Goal: Task Accomplishment & Management: Manage account settings

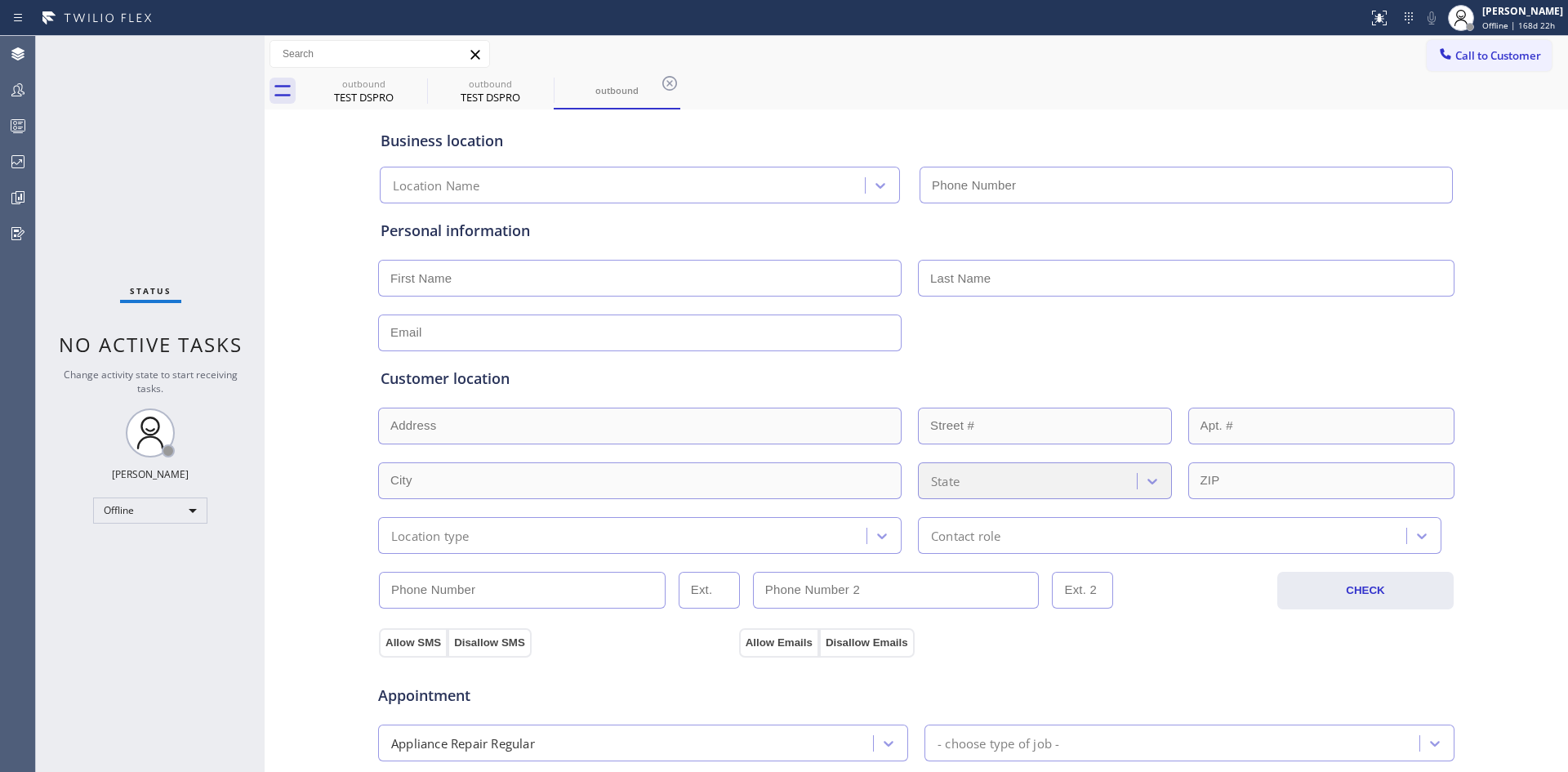
type input "[PHONE_NUMBER]"
click at [17, 161] on icon at bounding box center [17, 161] width 19 height 19
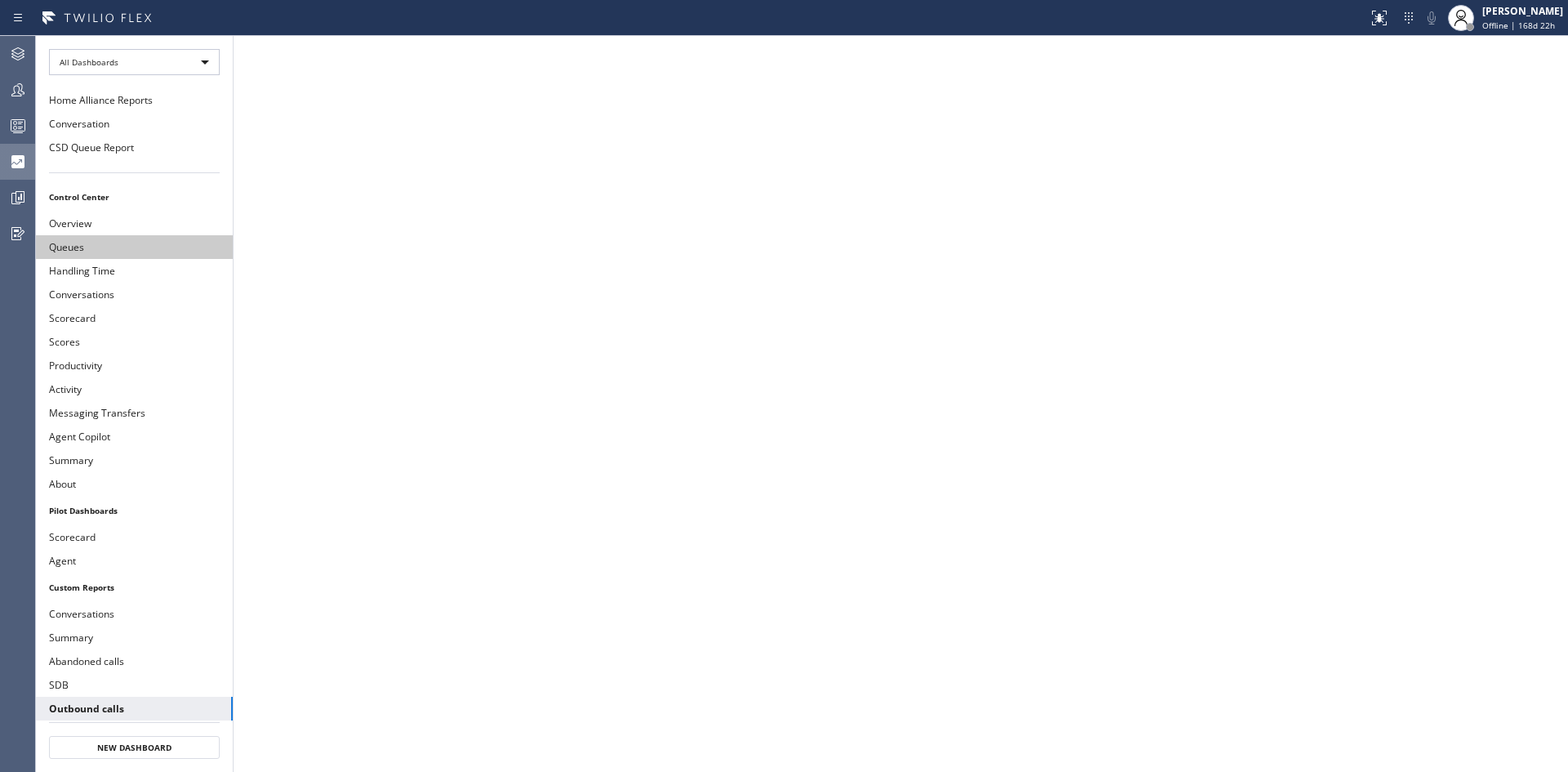
click at [84, 247] on button "Queues" at bounding box center [134, 247] width 197 height 24
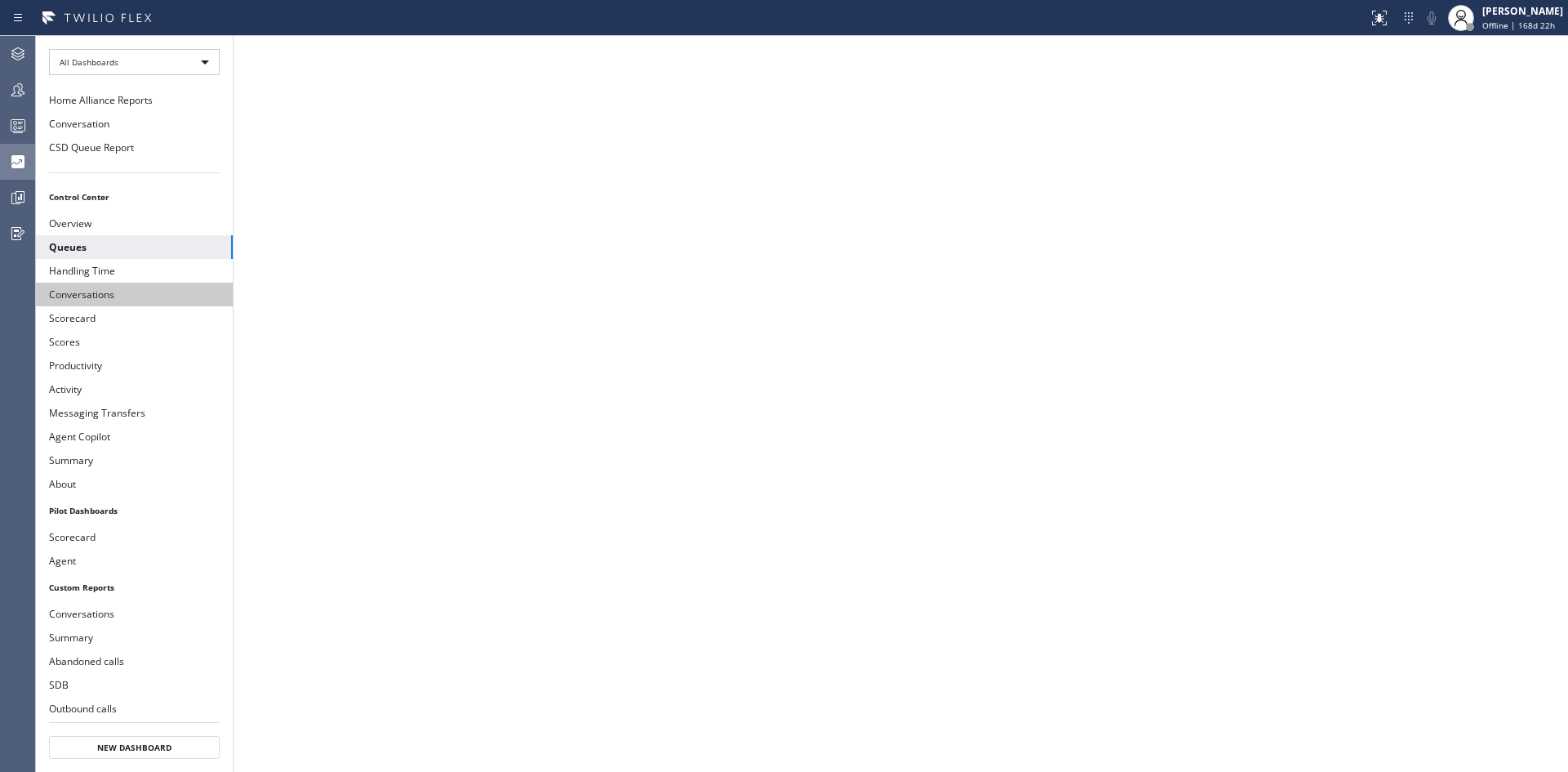
click at [92, 292] on button "Conversations" at bounding box center [134, 295] width 197 height 24
click at [16, 88] on icon at bounding box center [17, 90] width 19 height 19
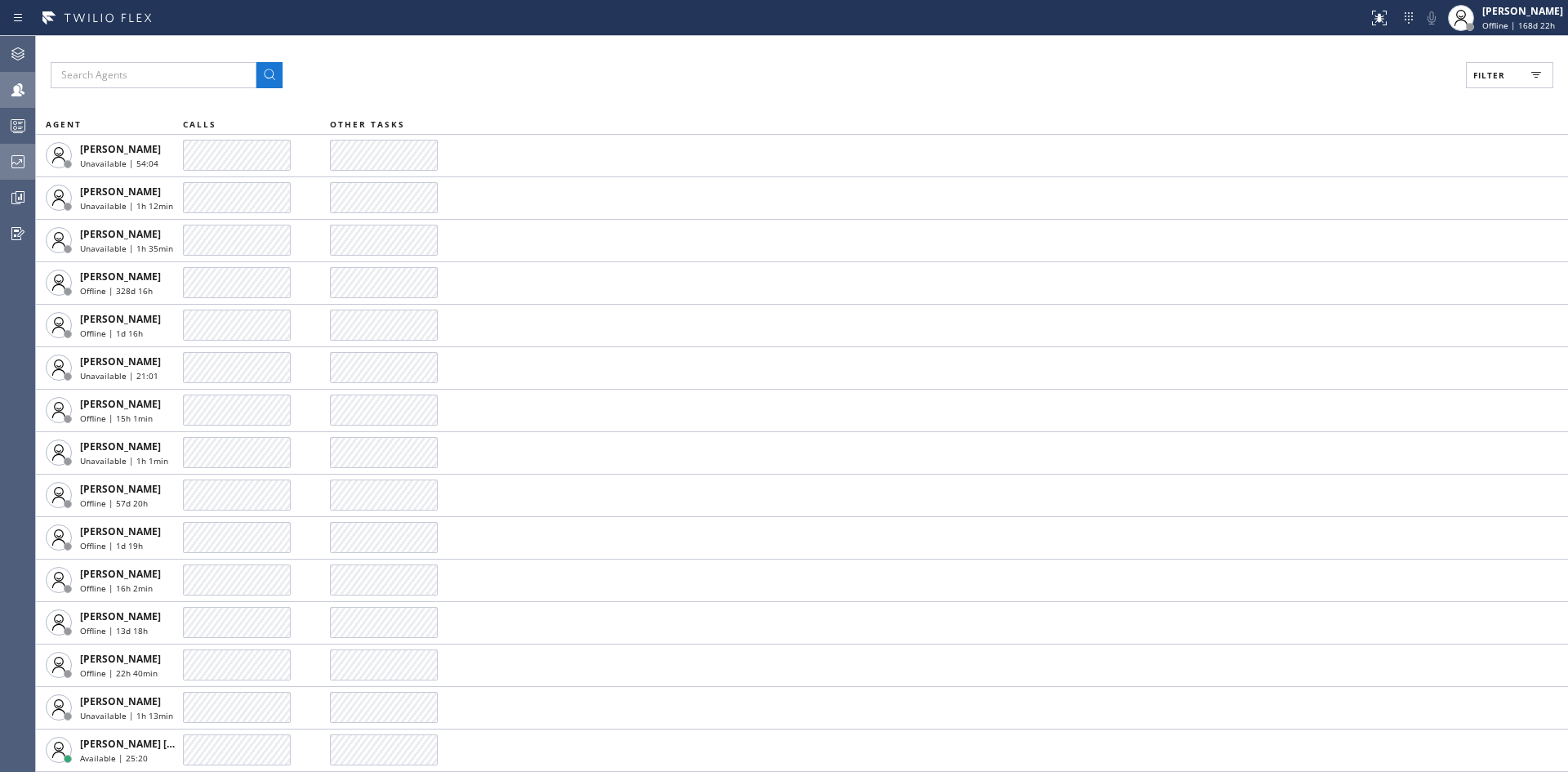
click at [16, 85] on icon at bounding box center [17, 90] width 19 height 19
click at [1538, 72] on rect at bounding box center [1536, 72] width 10 height 1
click at [1333, 220] on input "Unavailable" at bounding box center [1330, 219] width 19 height 19
checkbox input "true"
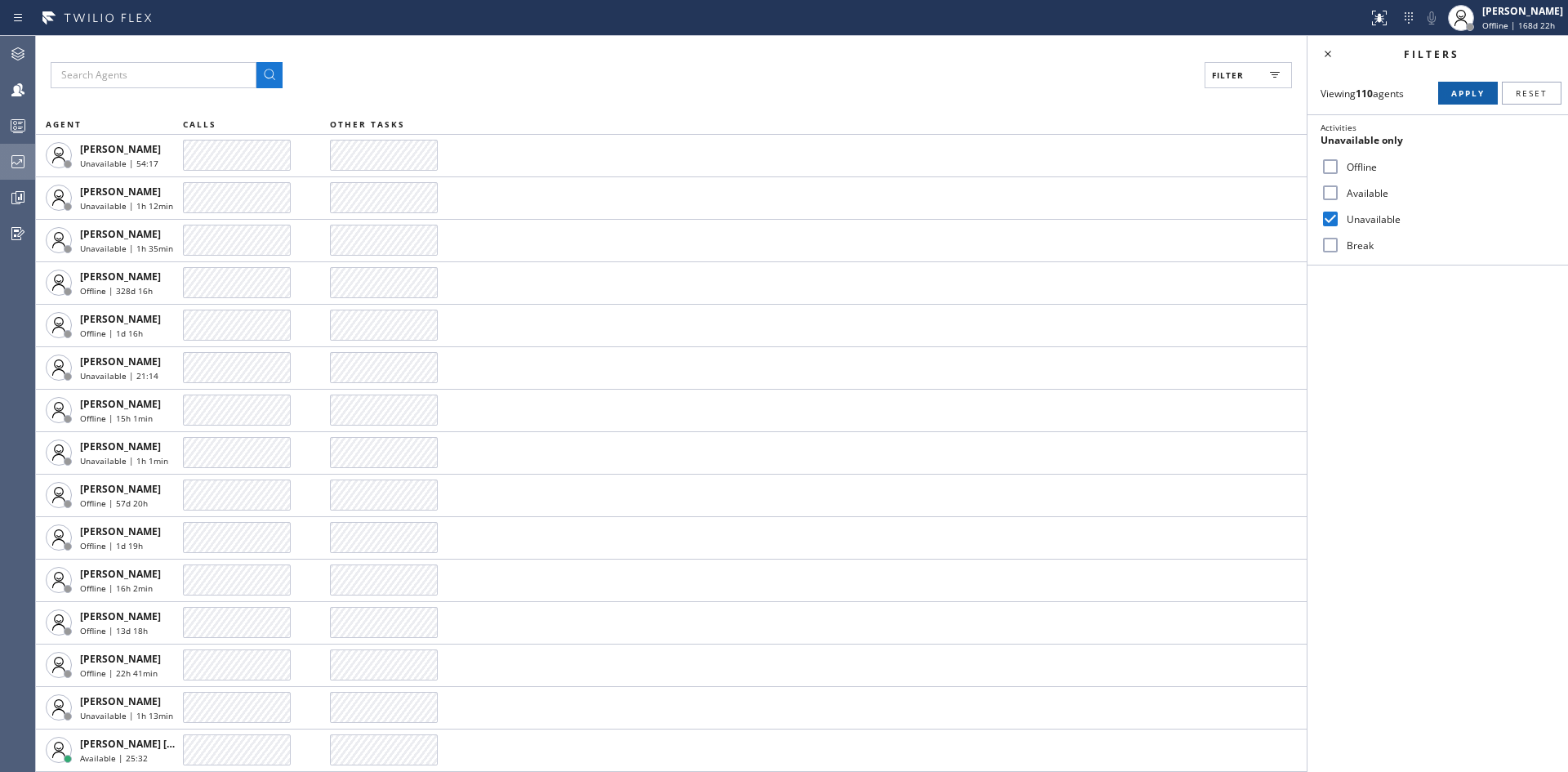
click at [1466, 86] on button "Apply" at bounding box center [1467, 92] width 59 height 23
click at [1333, 193] on input "Available" at bounding box center [1330, 192] width 19 height 19
checkbox input "true"
click at [1333, 221] on input "Unavailable" at bounding box center [1330, 219] width 19 height 19
checkbox input "false"
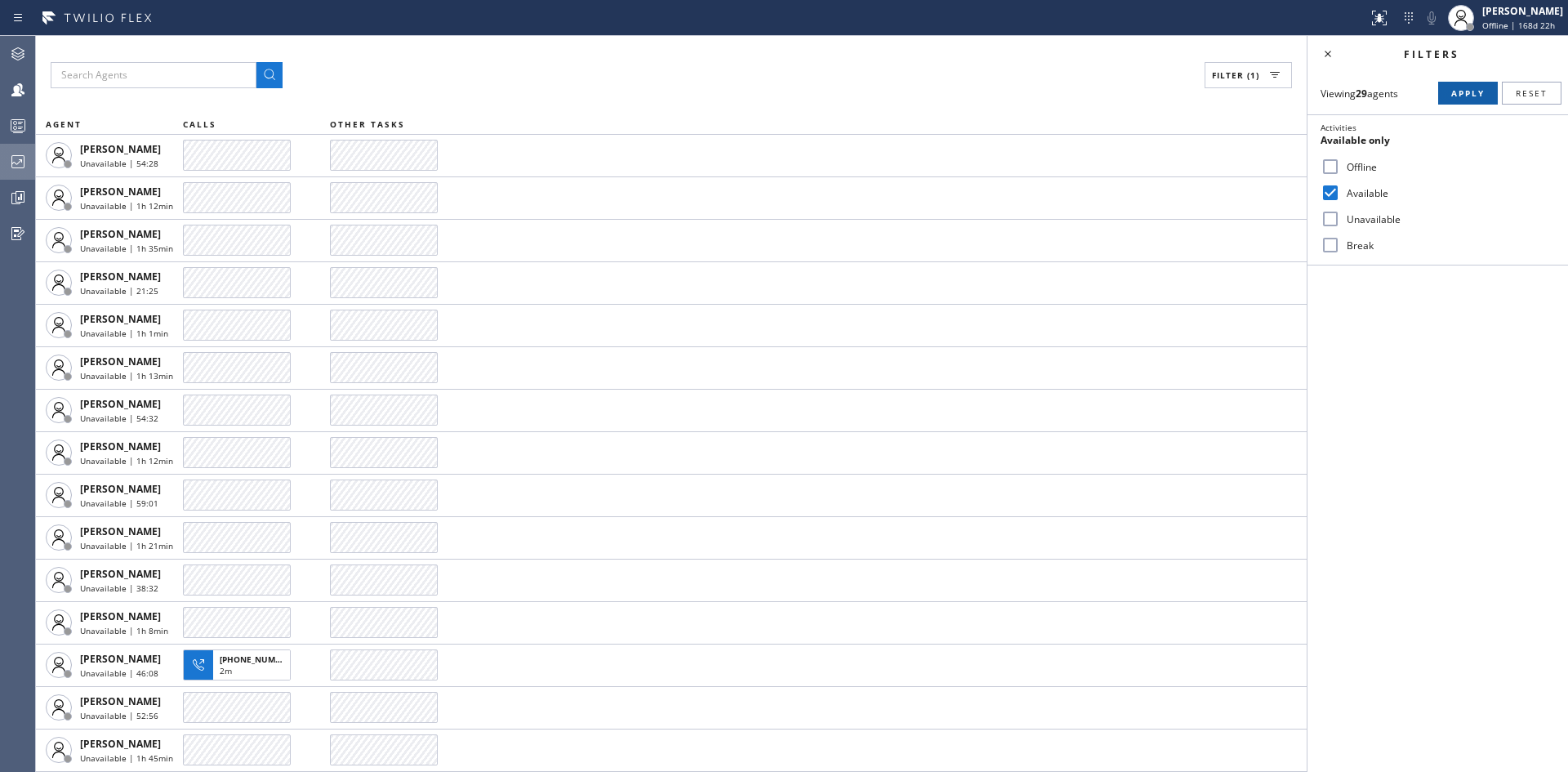
click at [1469, 88] on button "Apply" at bounding box center [1467, 92] width 59 height 23
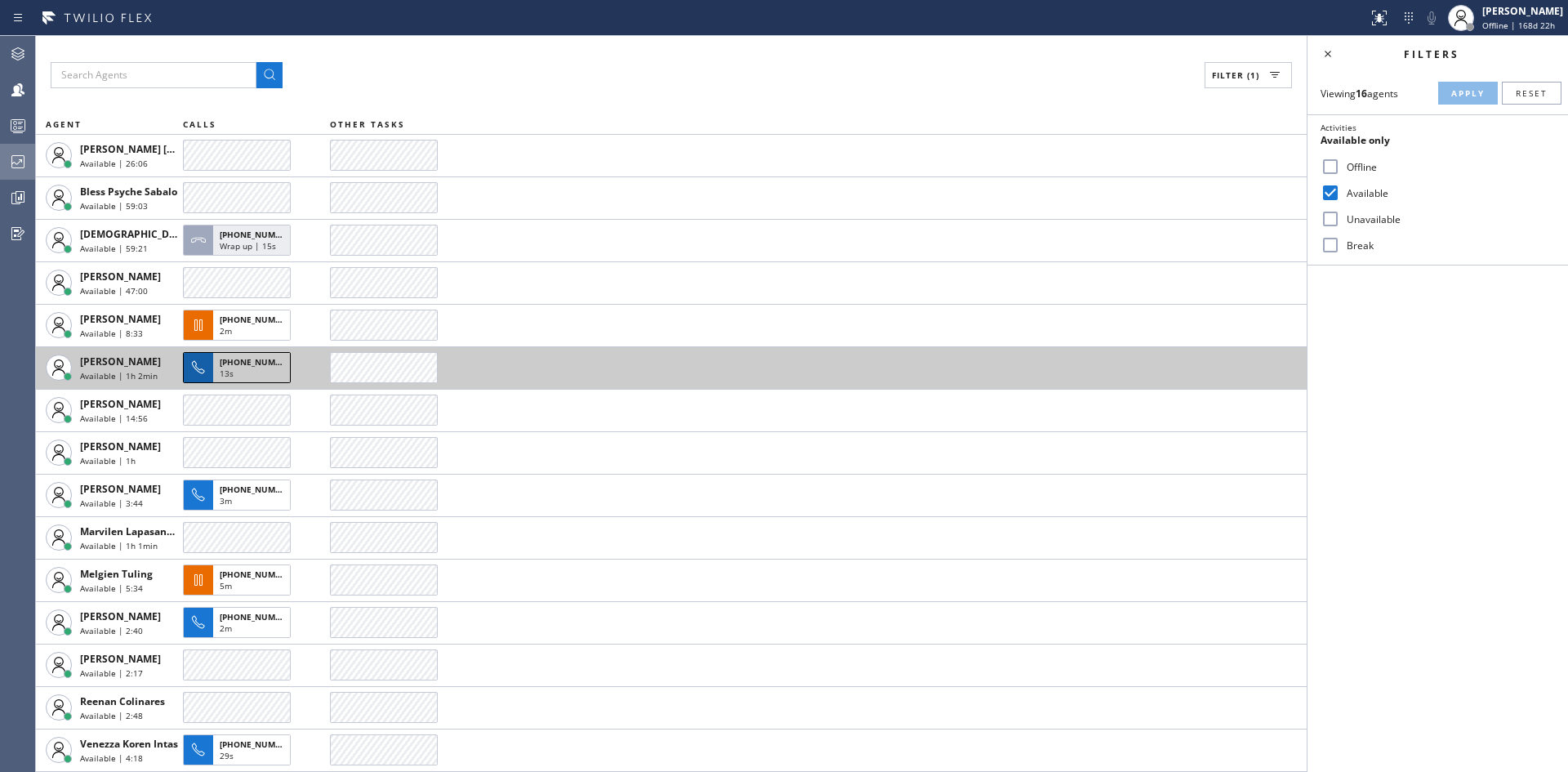
click at [207, 363] on icon at bounding box center [198, 367] width 19 height 19
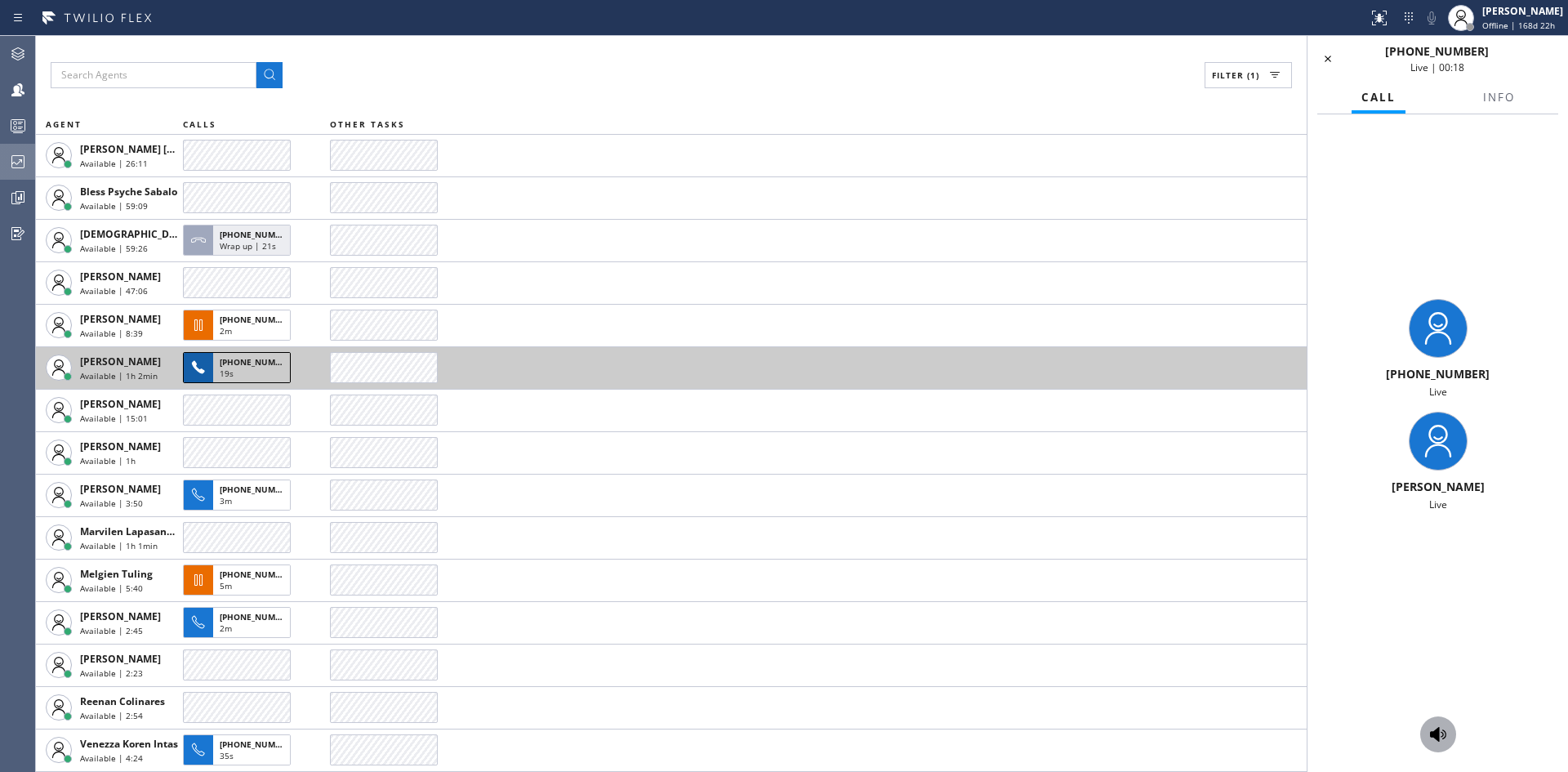
click at [1438, 730] on icon at bounding box center [1439, 734] width 16 height 15
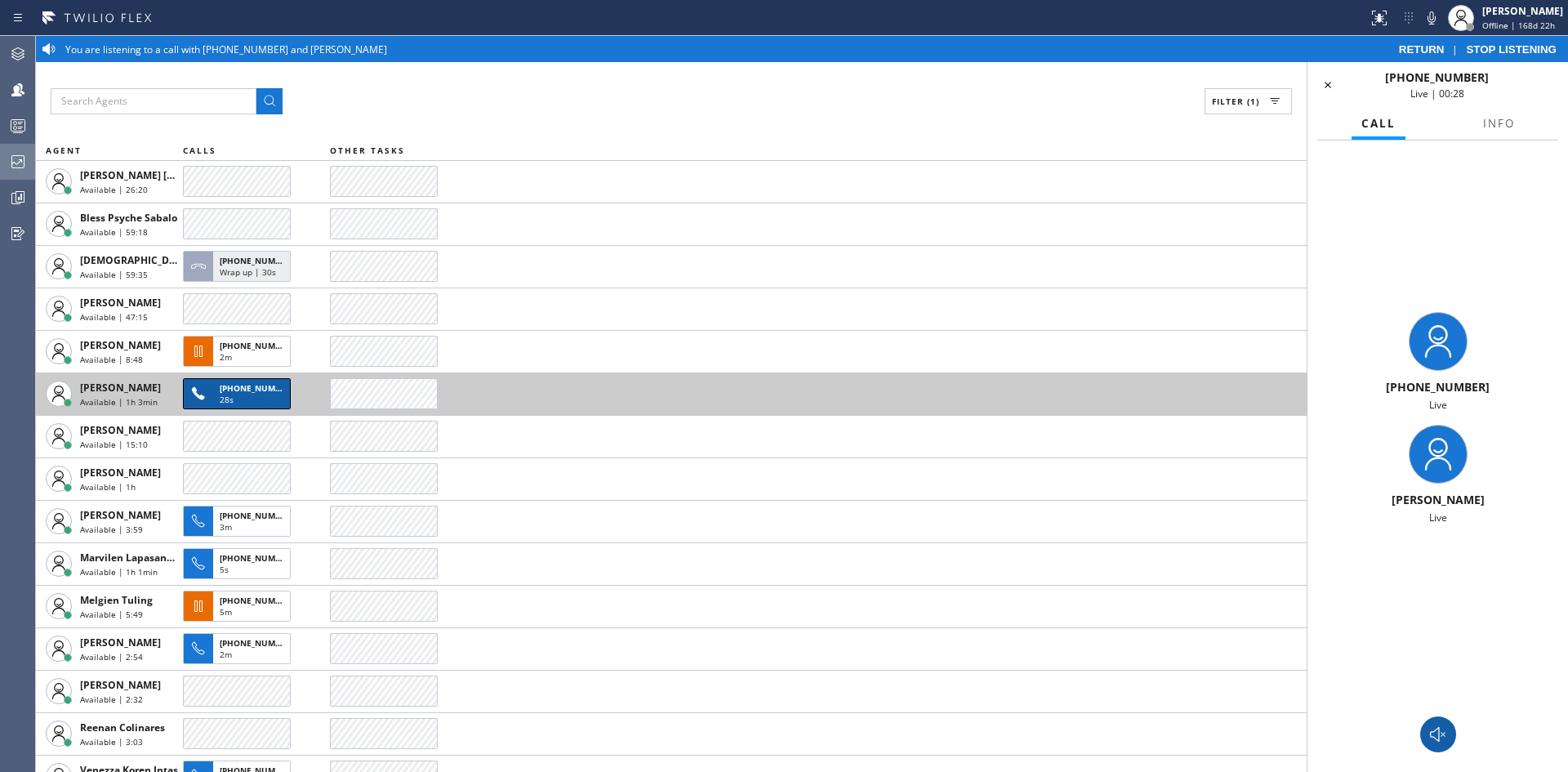
click at [1440, 733] on icon at bounding box center [1438, 734] width 19 height 19
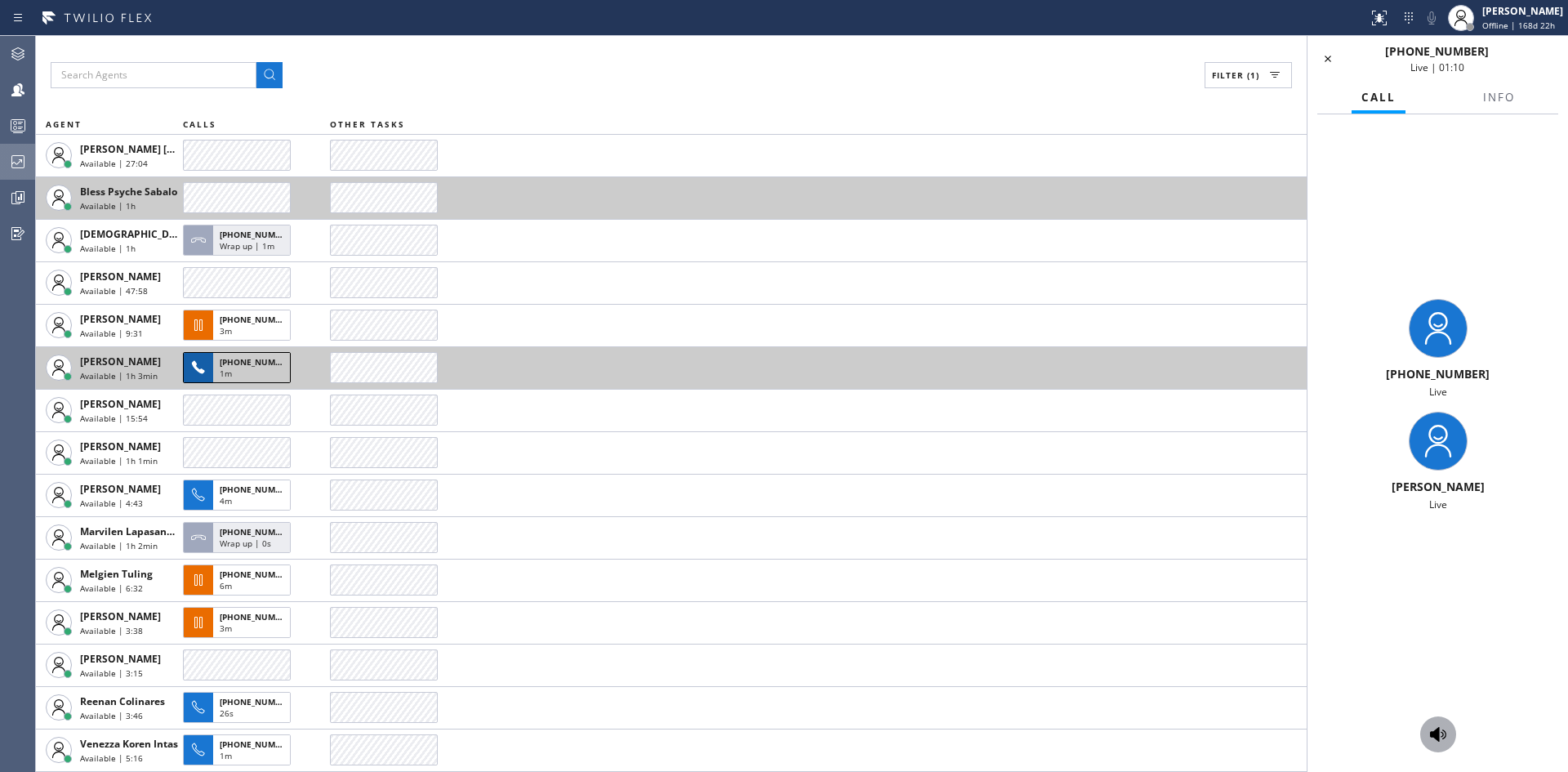
click at [91, 193] on span "Bless Psyche Sabalo" at bounding box center [129, 191] width 97 height 14
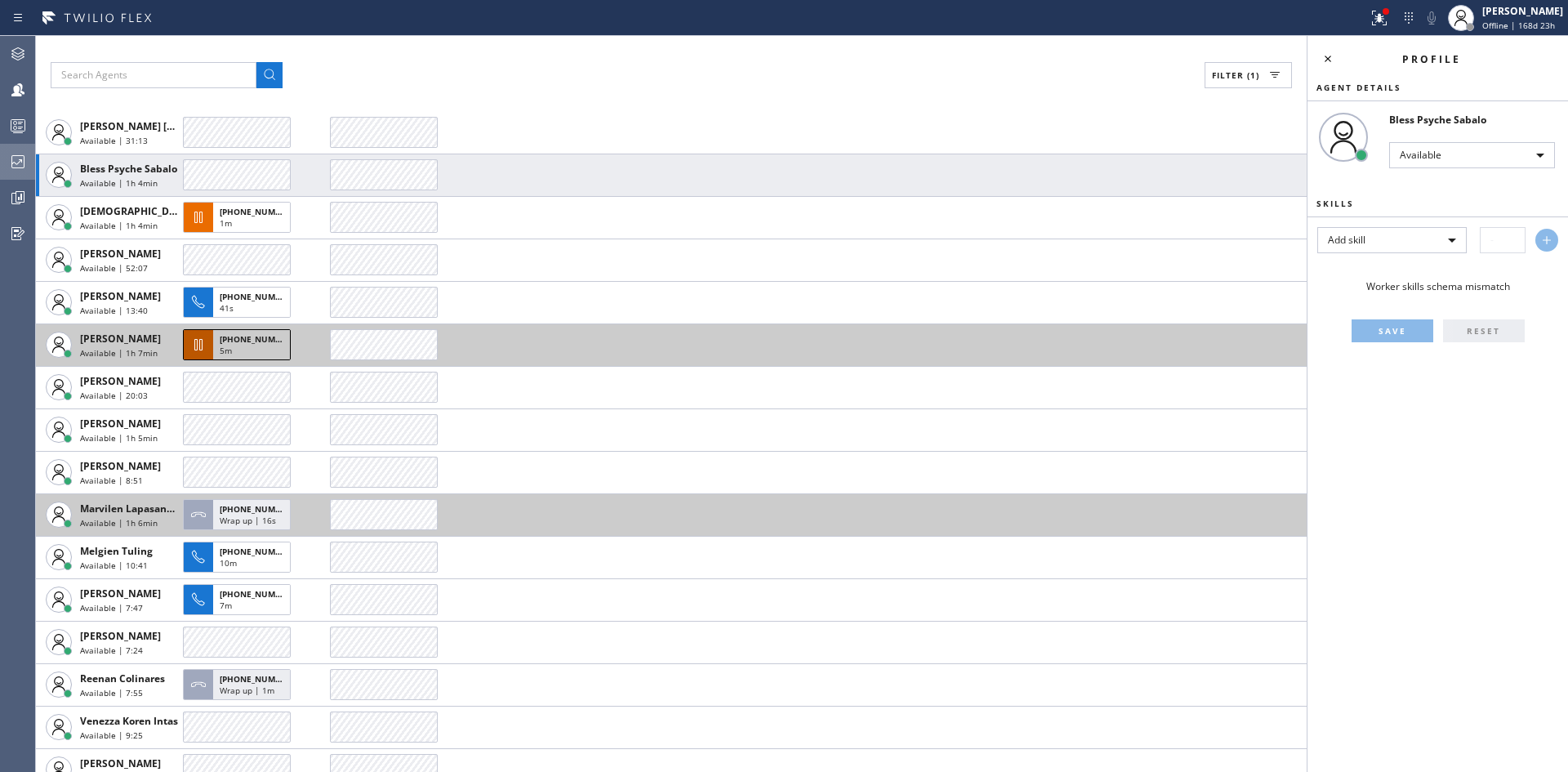
scroll to position [42, 0]
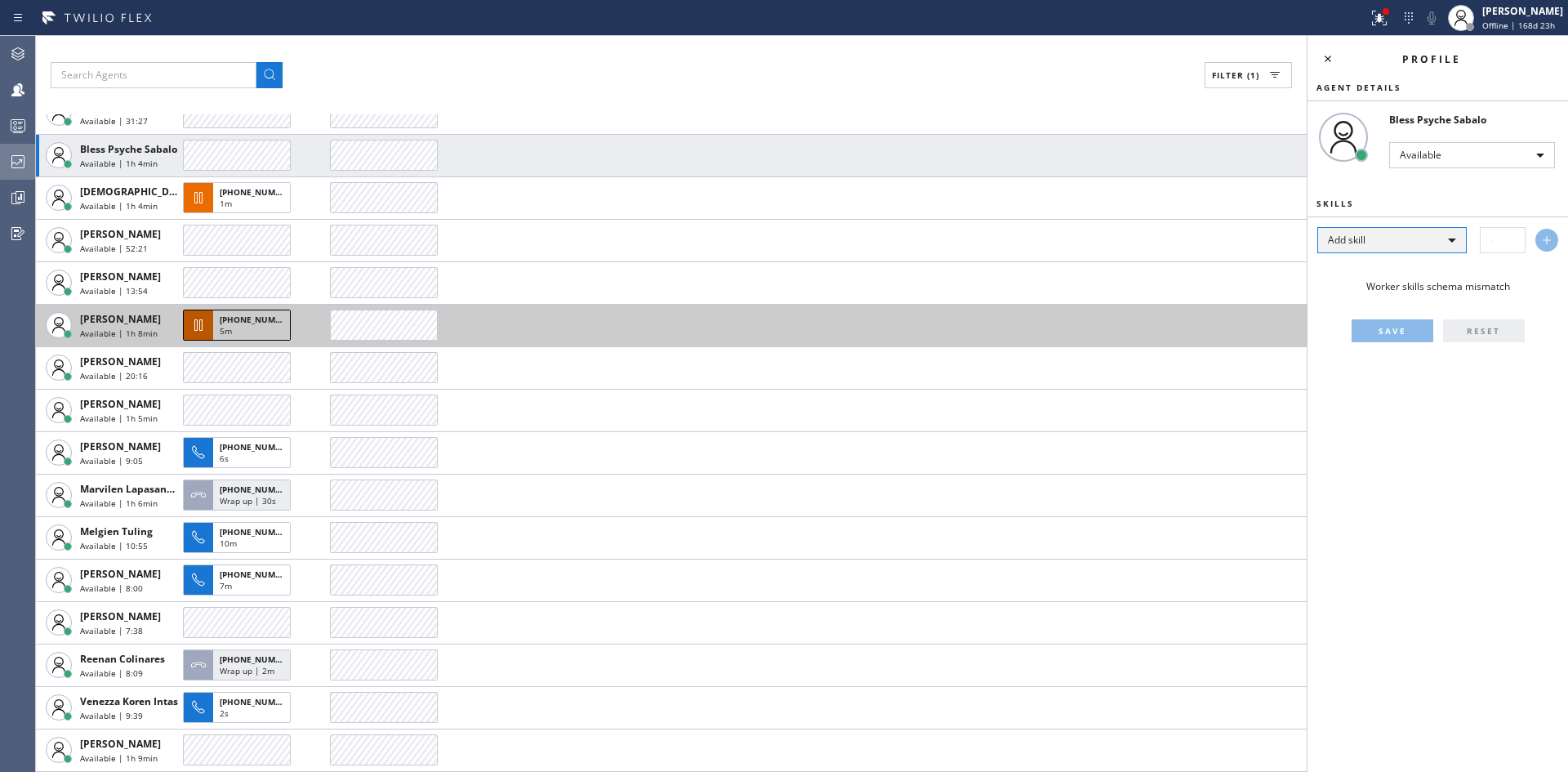
click at [1454, 242] on div "Add skill" at bounding box center [1391, 240] width 149 height 27
click at [1451, 241] on div at bounding box center [784, 386] width 1568 height 772
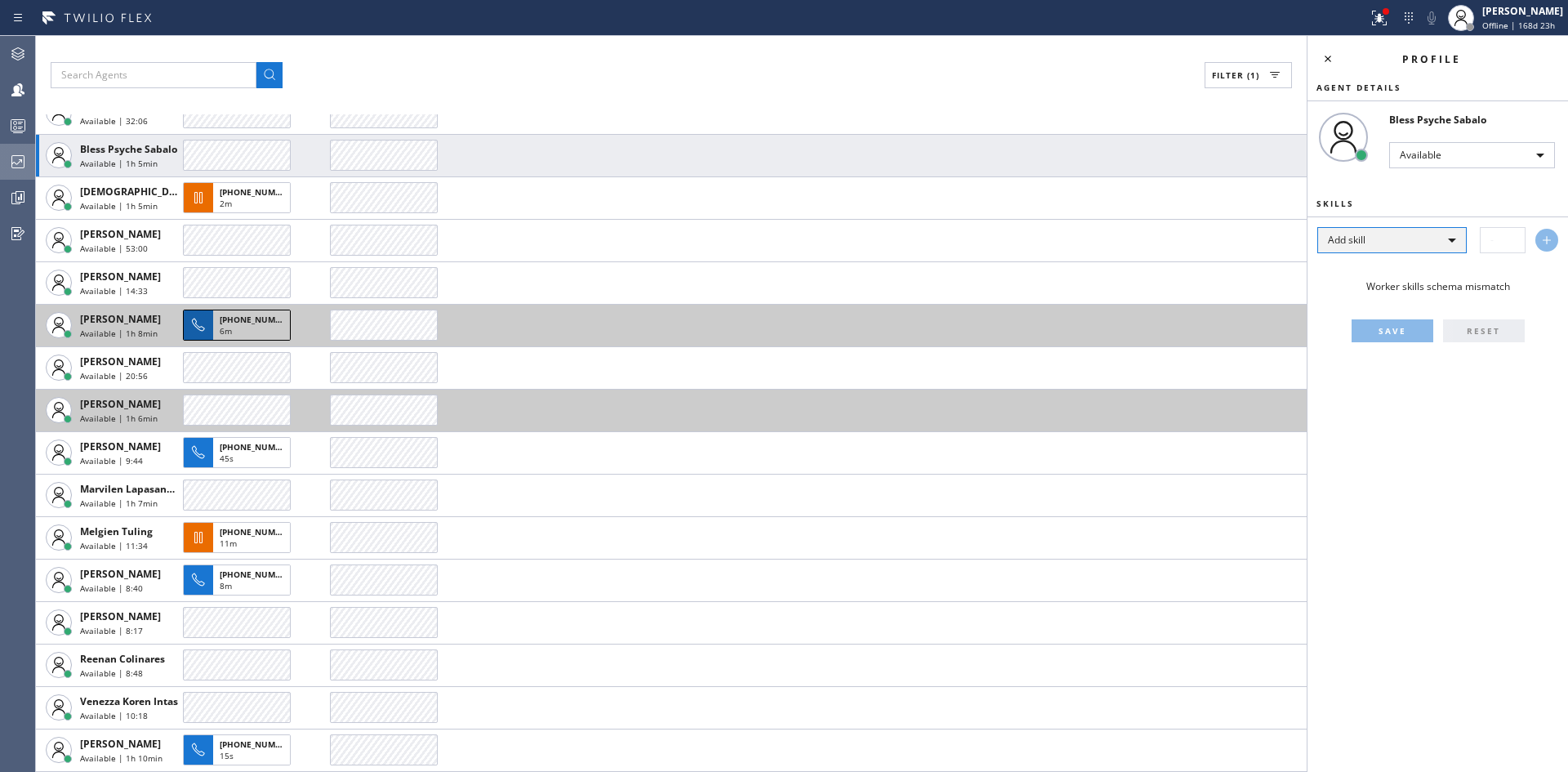
scroll to position [0, 0]
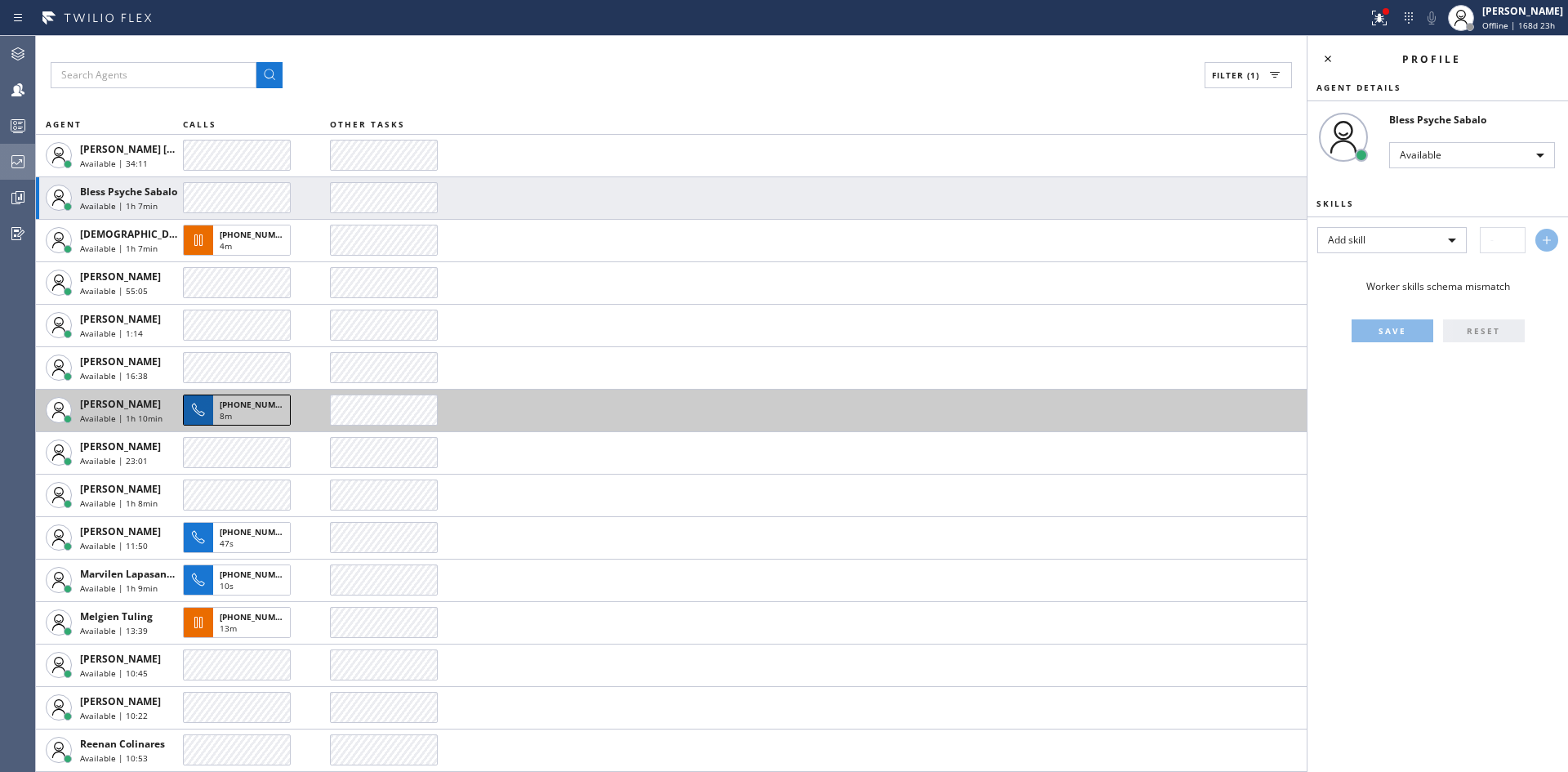
click at [17, 165] on icon at bounding box center [17, 161] width 19 height 19
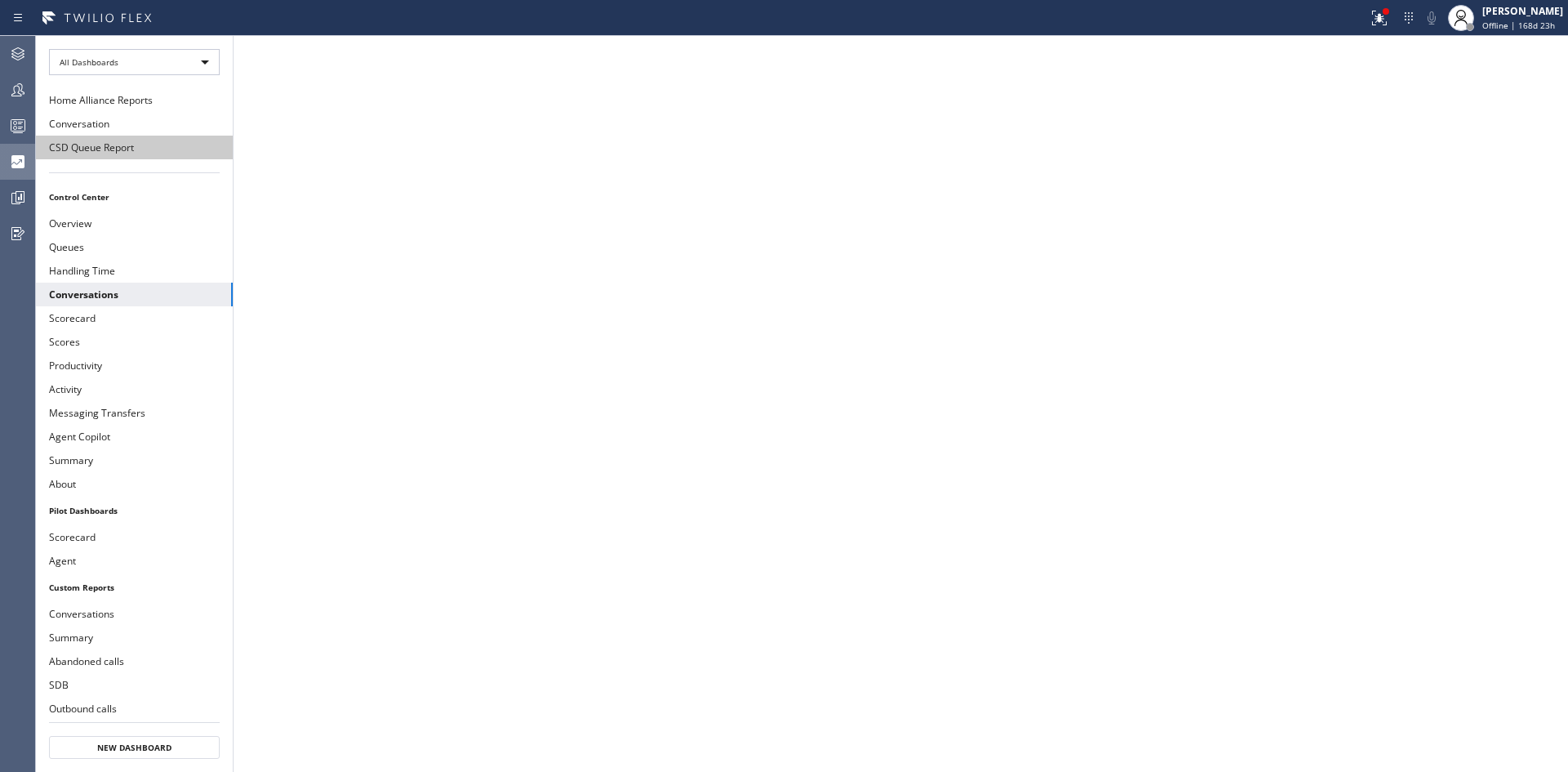
click at [83, 144] on button "CSD Queue Report" at bounding box center [134, 147] width 197 height 24
